Goal: Transaction & Acquisition: Purchase product/service

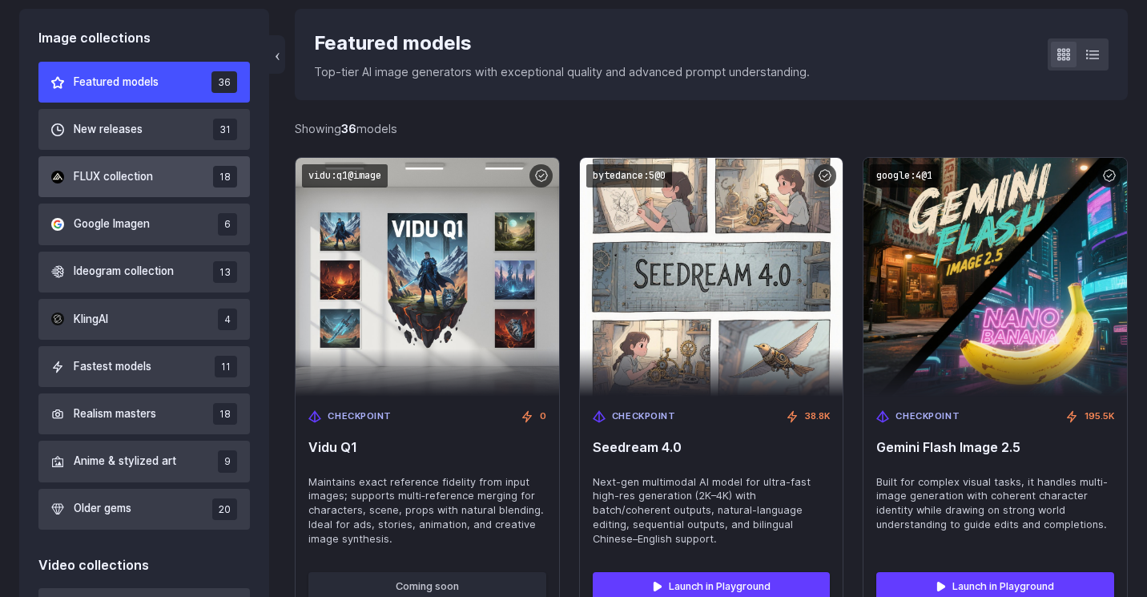
click at [138, 168] on span "FLUX collection" at bounding box center [113, 177] width 79 height 18
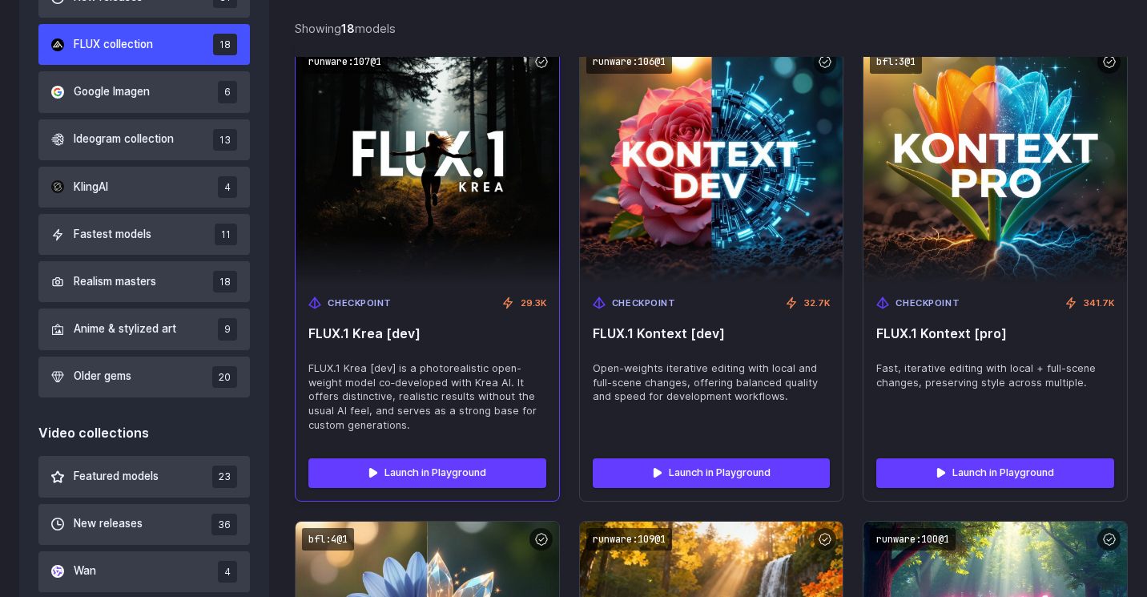
scroll to position [606, 0]
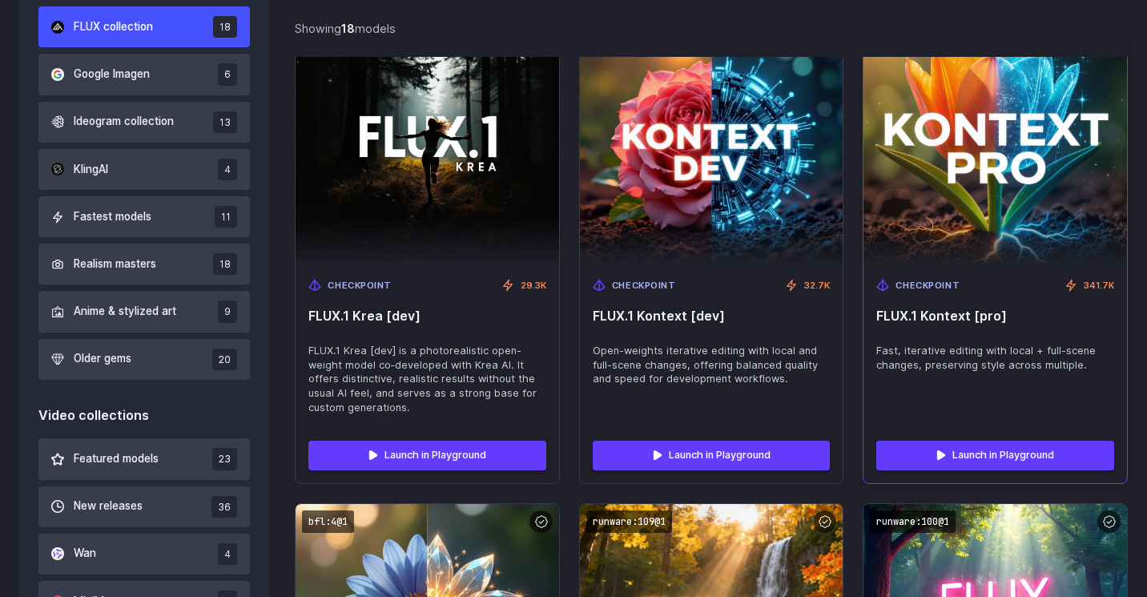
click at [925, 179] on img at bounding box center [994, 145] width 289 height 263
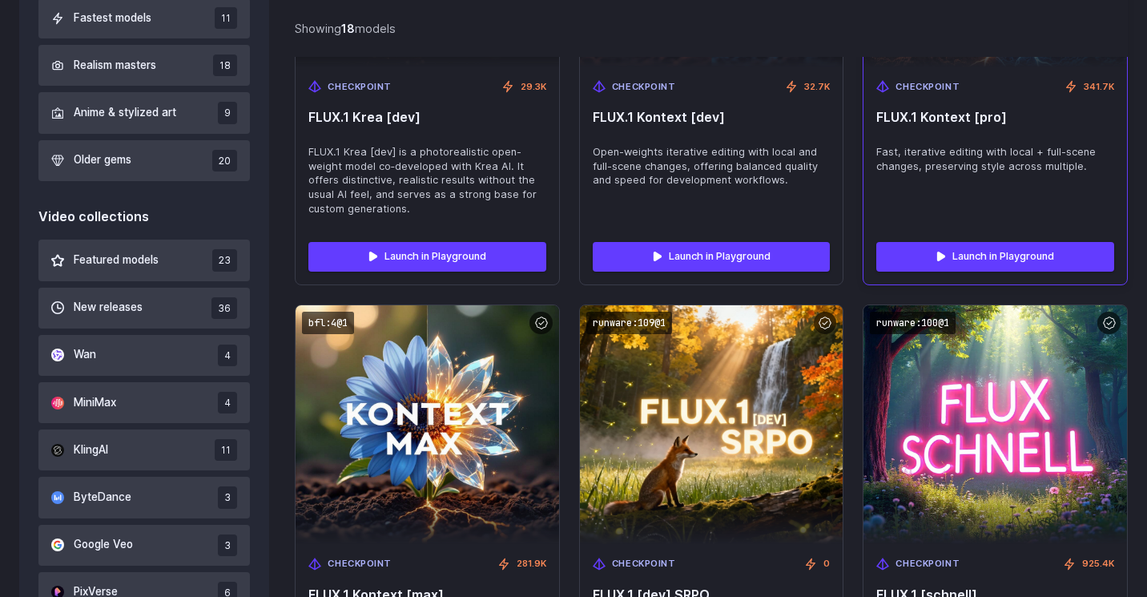
scroll to position [671, 0]
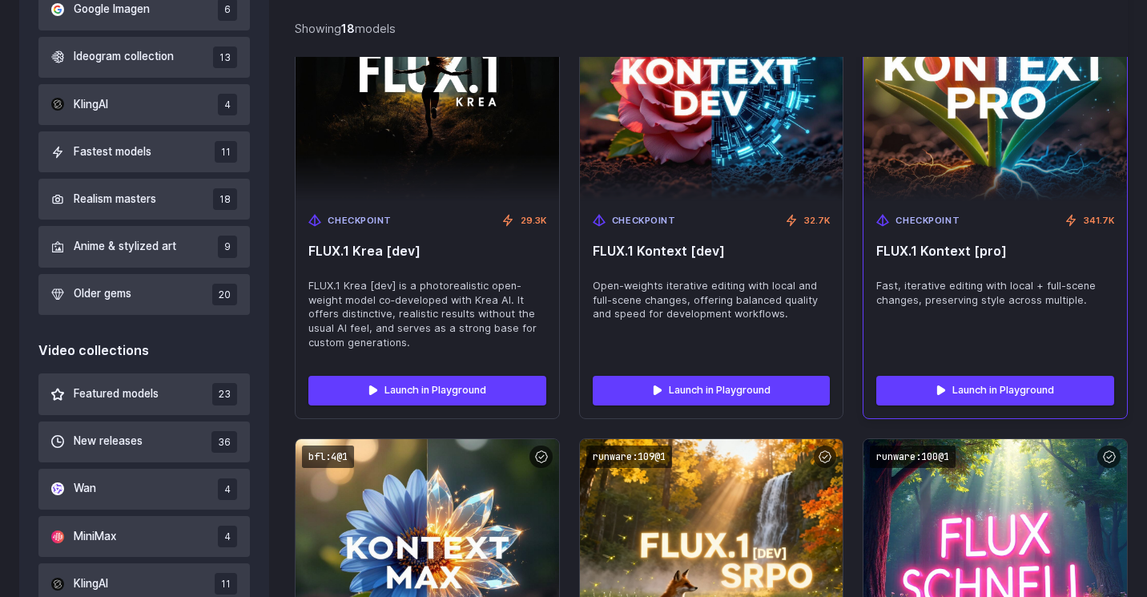
click at [1001, 255] on span "FLUX.1 Kontext [pro]" at bounding box center [995, 250] width 238 height 15
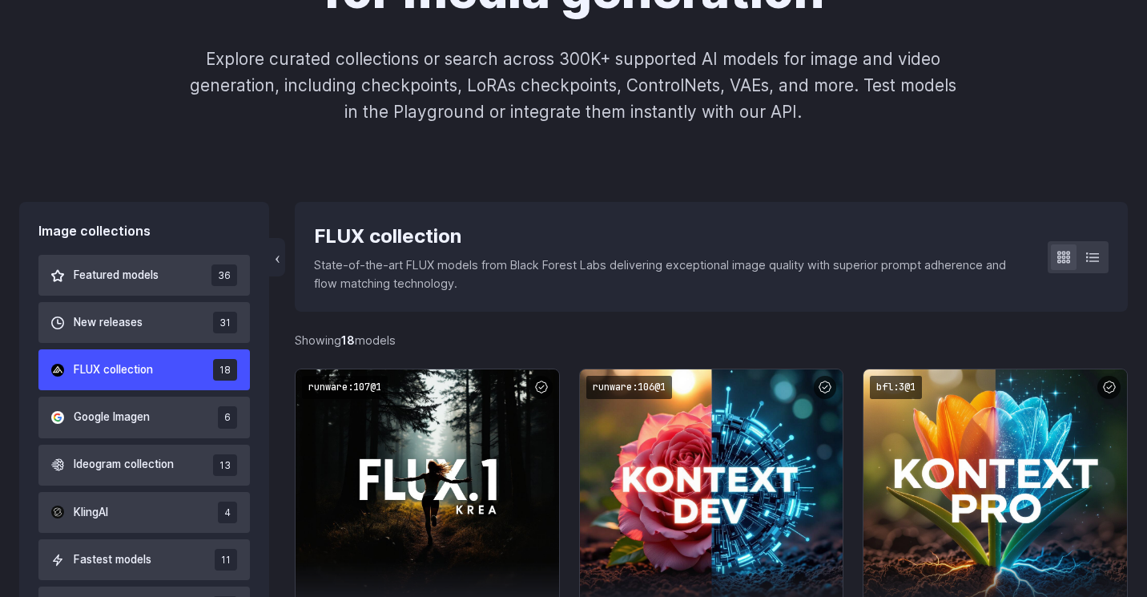
scroll to position [0, 0]
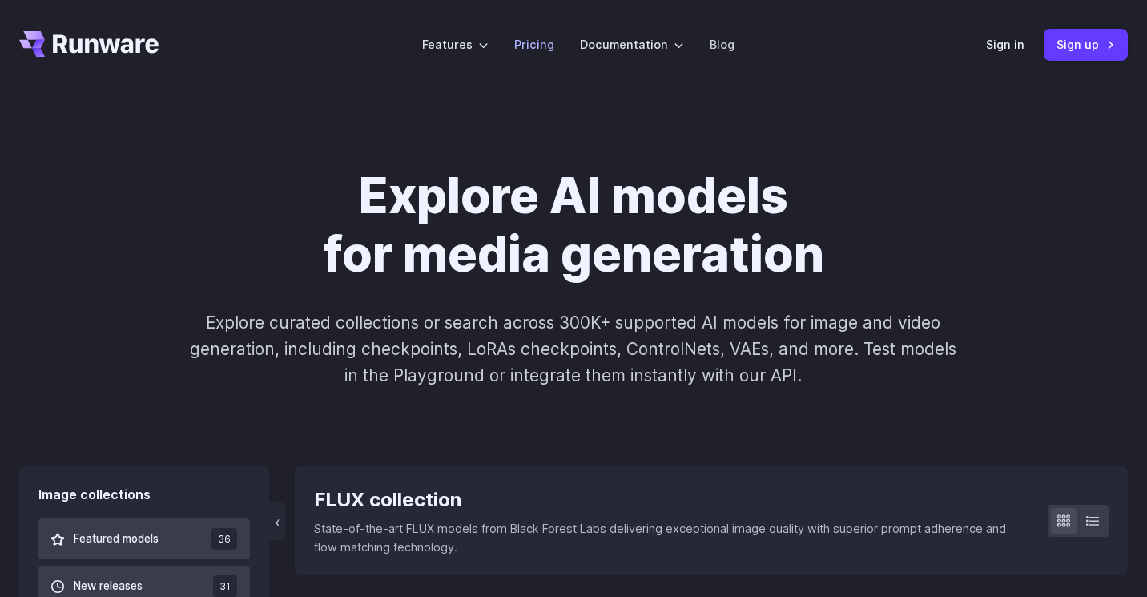
click at [538, 47] on link "Pricing" at bounding box center [534, 44] width 40 height 18
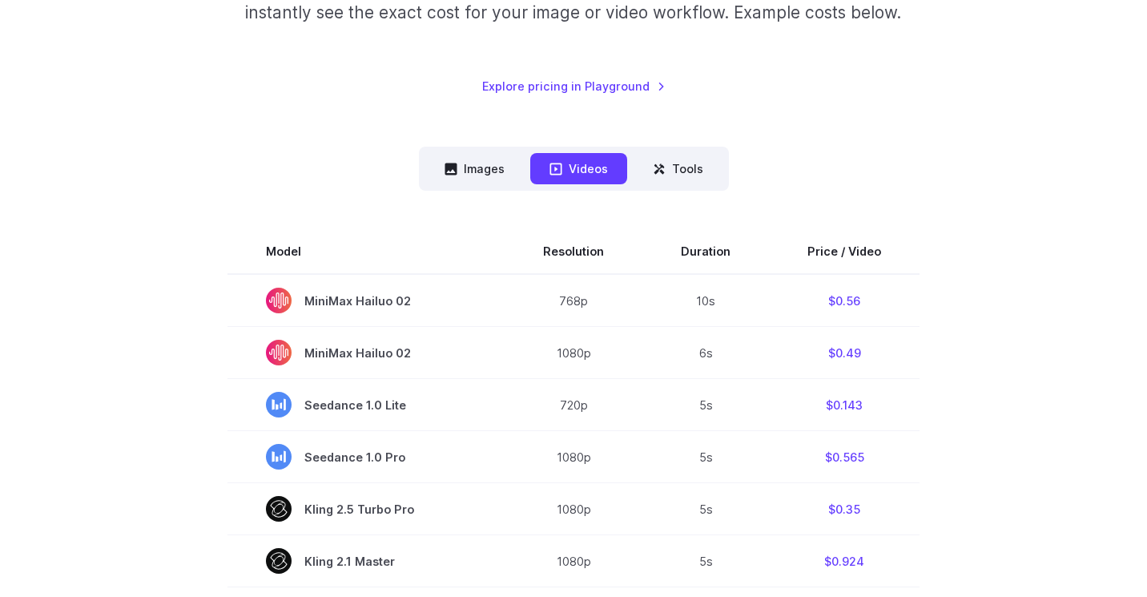
scroll to position [302, 0]
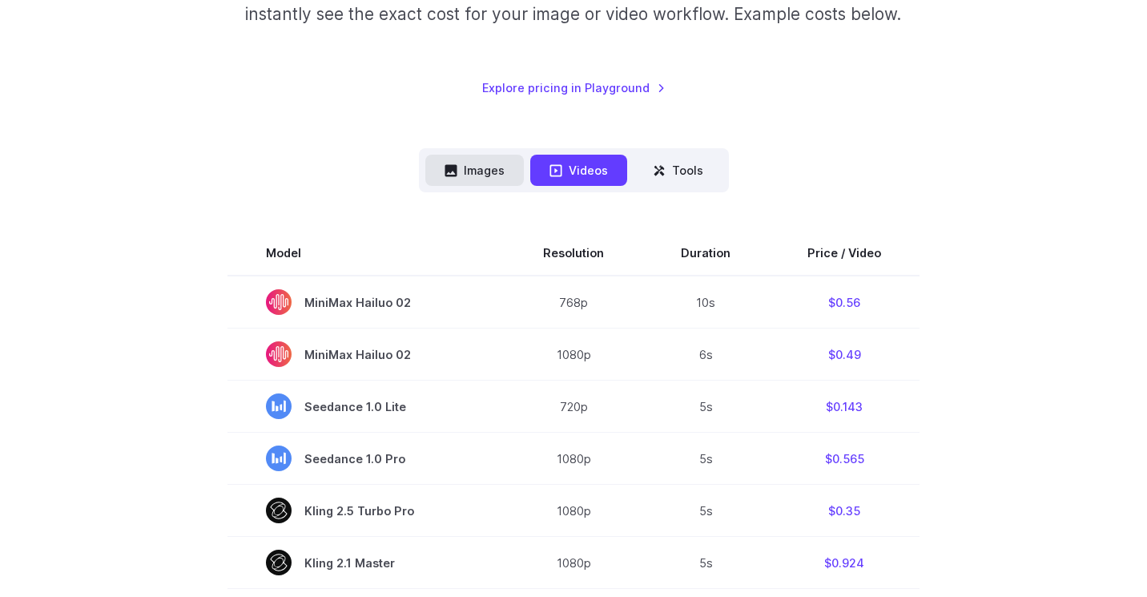
click at [476, 168] on button "Images" at bounding box center [474, 170] width 98 height 31
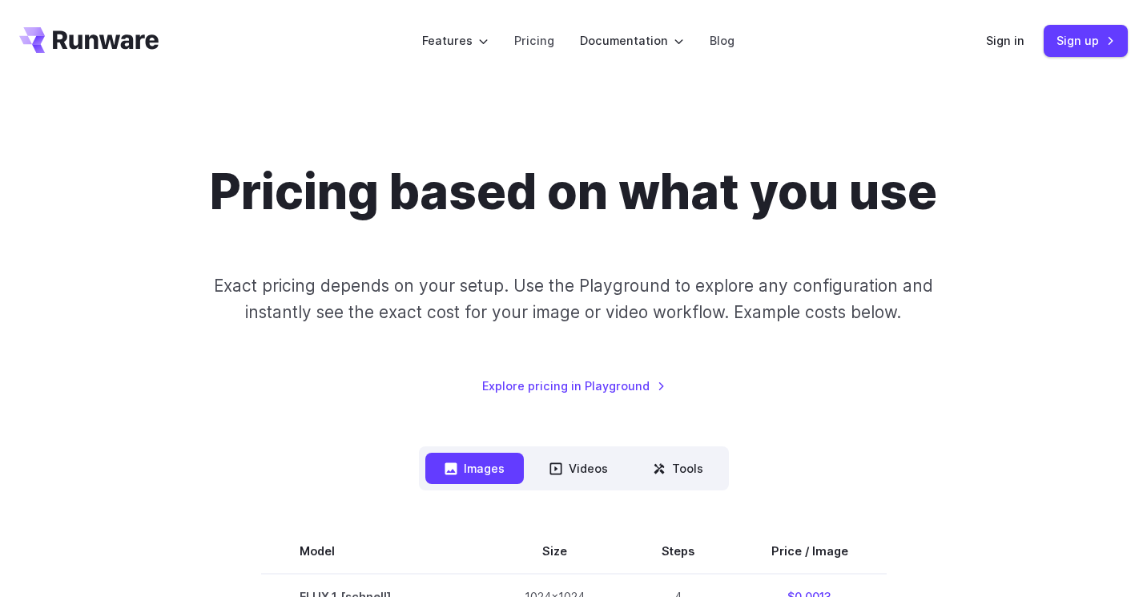
scroll to position [0, 0]
